Goal: Task Accomplishment & Management: Manage account settings

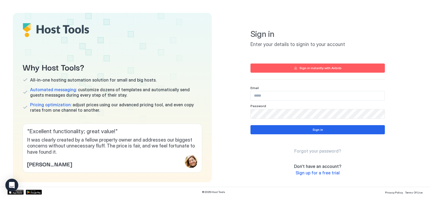
type input "**********"
click at [285, 93] on input "**********" at bounding box center [318, 95] width 134 height 9
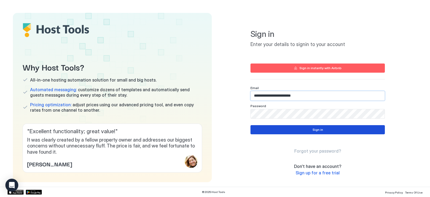
click at [265, 130] on button "Sign in" at bounding box center [318, 129] width 134 height 9
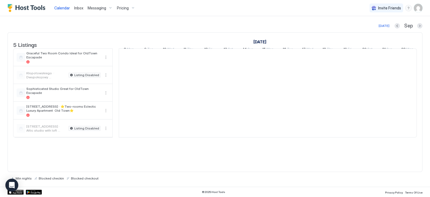
scroll to position [0, 299]
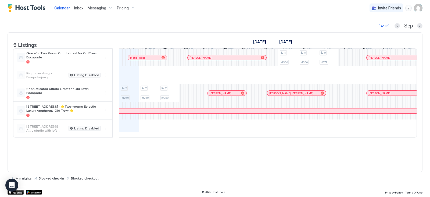
click at [127, 8] on span "Pricing" at bounding box center [123, 8] width 12 height 5
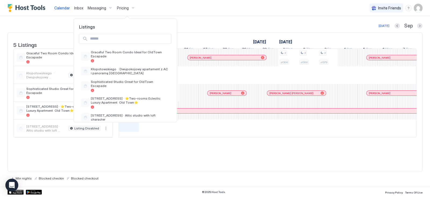
click at [420, 8] on div at bounding box center [215, 98] width 430 height 197
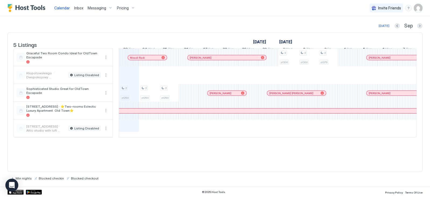
click at [418, 10] on img "User profile" at bounding box center [418, 8] width 9 height 9
click at [371, 30] on span "Settings" at bounding box center [370, 30] width 15 height 5
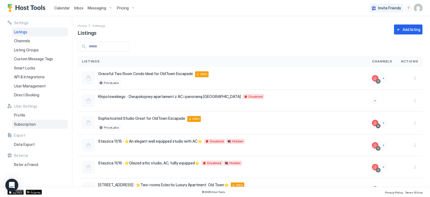
click at [22, 124] on span "Subscription" at bounding box center [25, 124] width 22 height 5
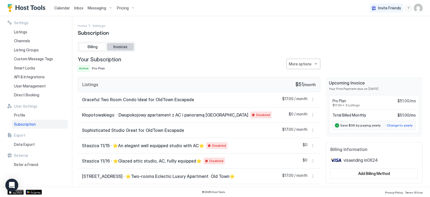
click at [117, 43] on button "Invoices" at bounding box center [120, 47] width 27 height 8
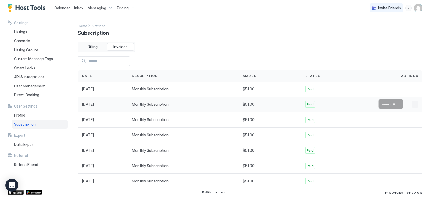
click at [412, 102] on button "More options" at bounding box center [415, 104] width 6 height 6
click at [397, 120] on span "Download" at bounding box center [405, 120] width 16 height 4
